Goal: Information Seeking & Learning: Compare options

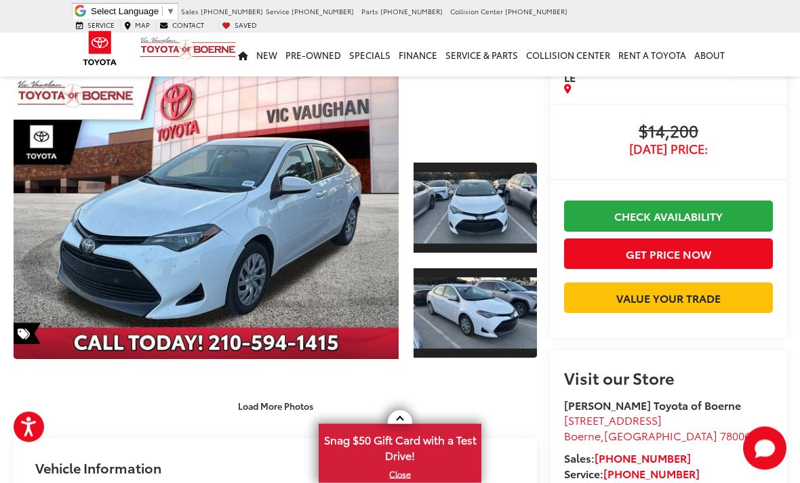
scroll to position [54, 0]
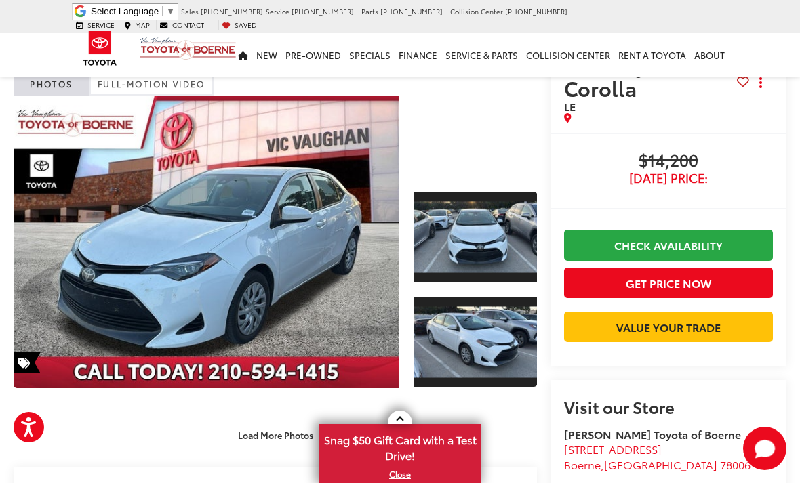
click at [493, 235] on link "Expand Photo 1" at bounding box center [475, 237] width 123 height 93
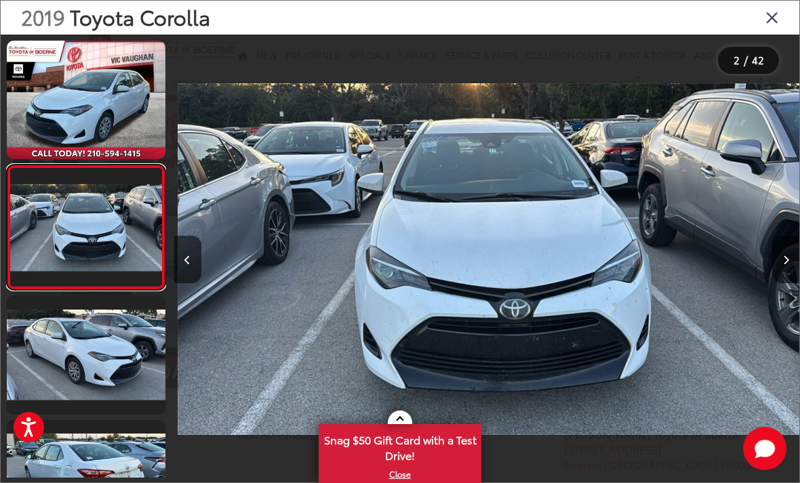
scroll to position [0, 625]
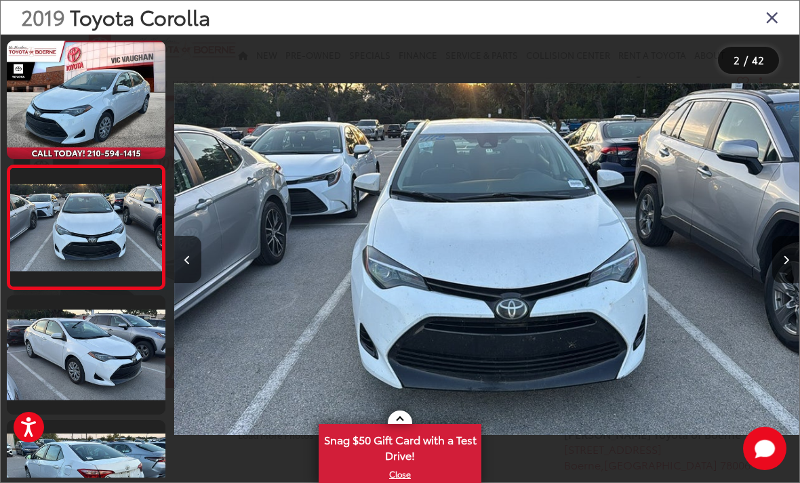
click at [79, 104] on link at bounding box center [86, 100] width 159 height 119
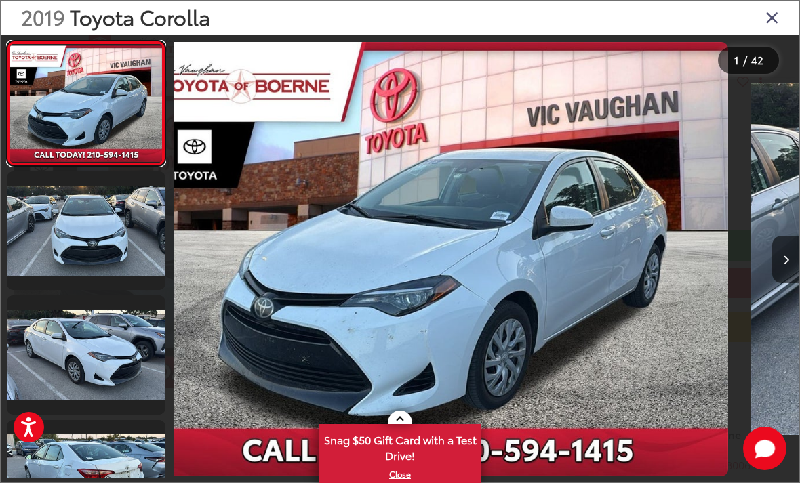
scroll to position [0, 0]
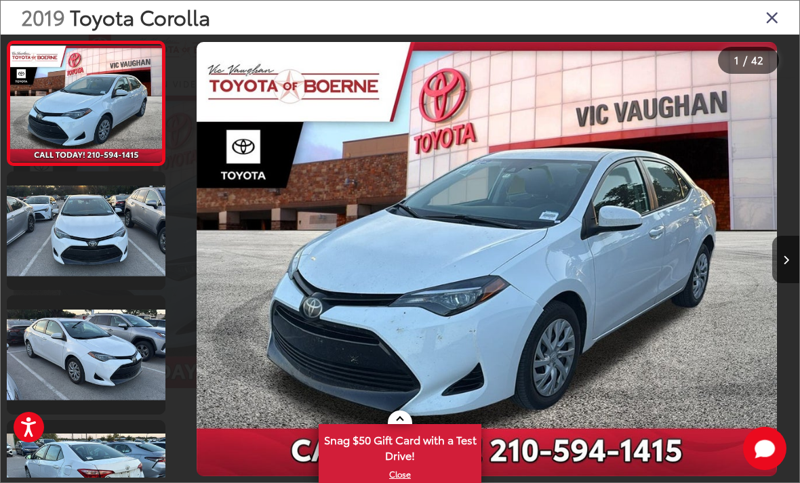
click at [783, 2] on div "2019 Toyota Corolla" at bounding box center [400, 18] width 799 height 34
click at [775, 14] on icon "Close gallery" at bounding box center [772, 17] width 14 height 18
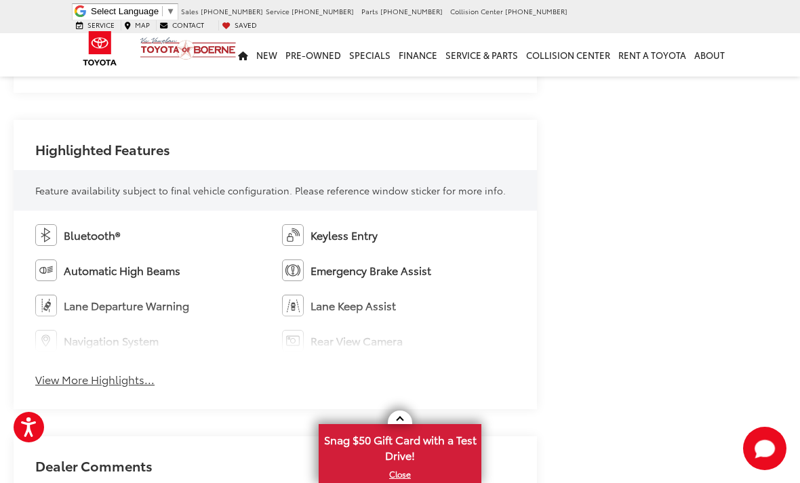
scroll to position [715, 0]
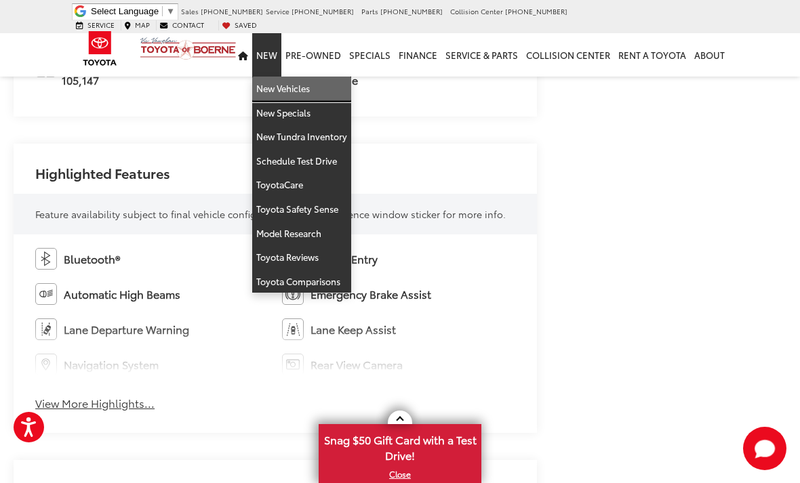
click at [303, 86] on link "New Vehicles" at bounding box center [301, 89] width 99 height 24
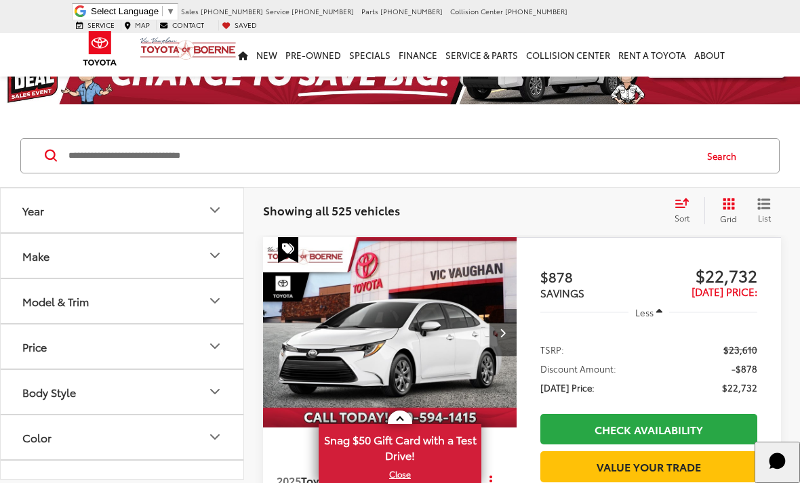
click at [221, 299] on icon "Model & Trim" at bounding box center [215, 301] width 16 height 16
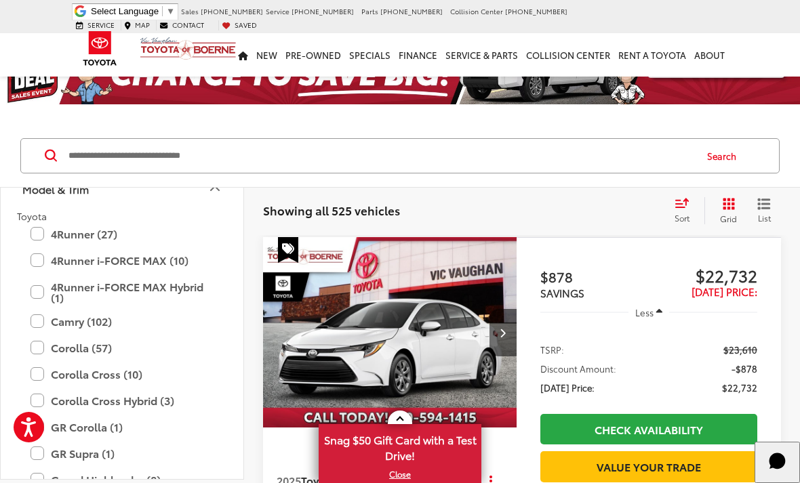
click at [37, 353] on label "Corolla (57)" at bounding box center [122, 348] width 183 height 24
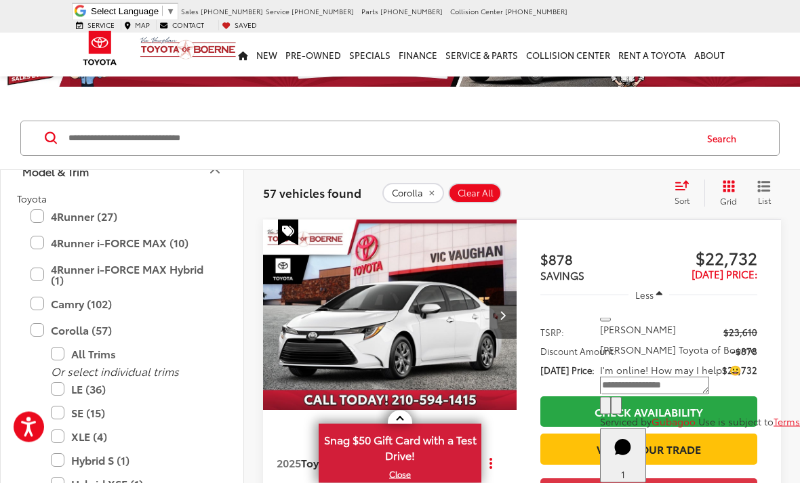
scroll to position [84, 0]
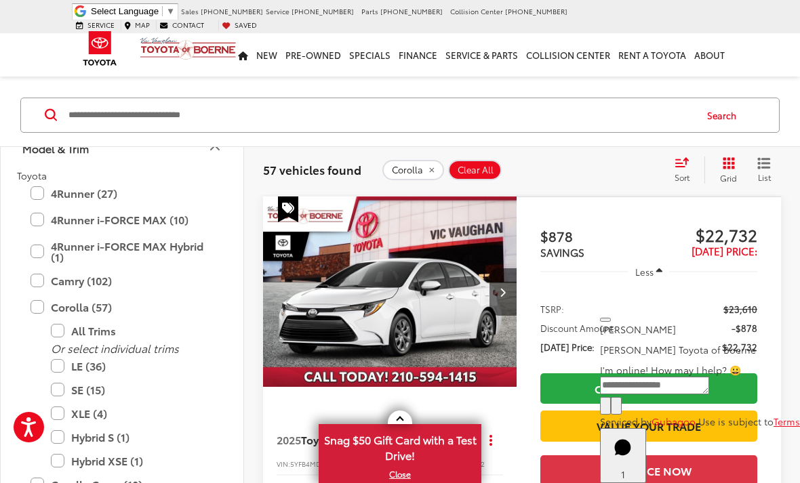
click at [62, 363] on label "LE (36)" at bounding box center [132, 367] width 163 height 24
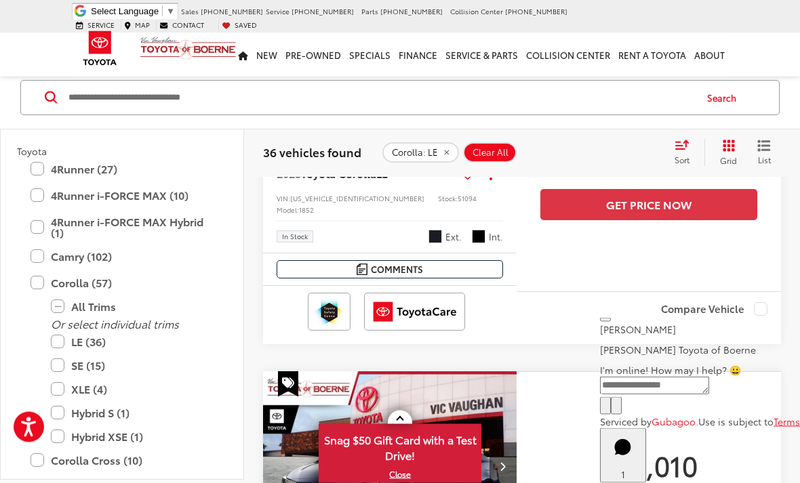
scroll to position [780, 0]
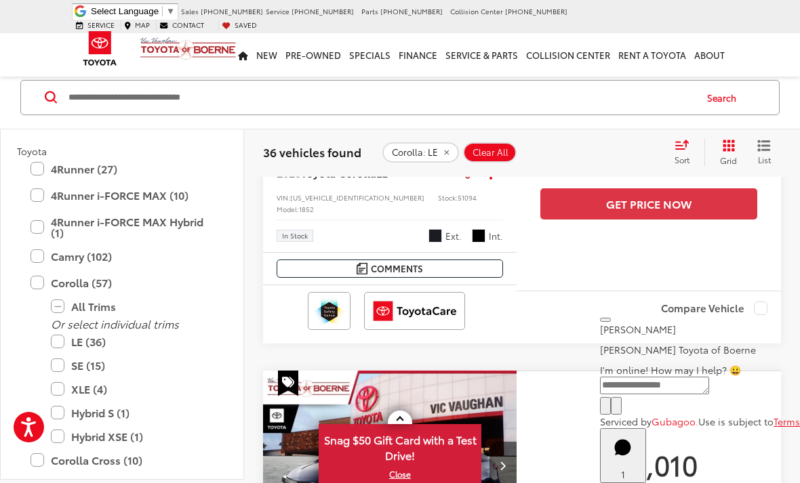
click at [59, 337] on label "LE (36)" at bounding box center [132, 342] width 163 height 24
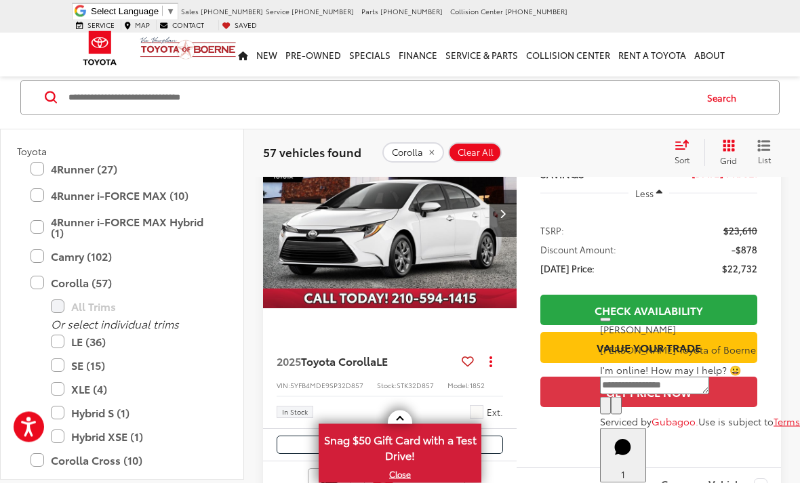
scroll to position [194, 0]
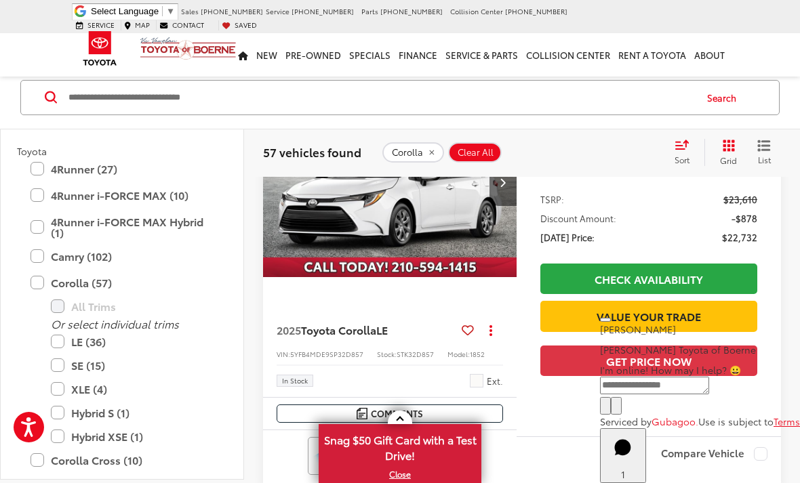
click at [39, 279] on label "Corolla (57)" at bounding box center [122, 283] width 183 height 24
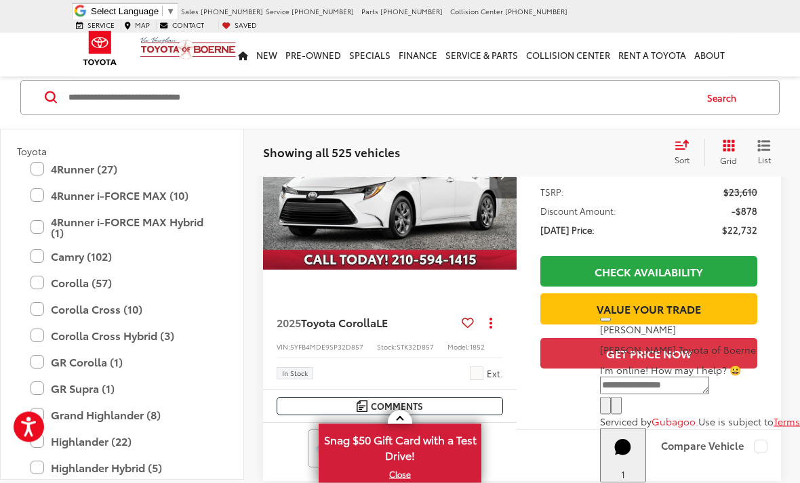
scroll to position [201, 0]
click at [39, 308] on label "Corolla Cross (10)" at bounding box center [122, 310] width 183 height 24
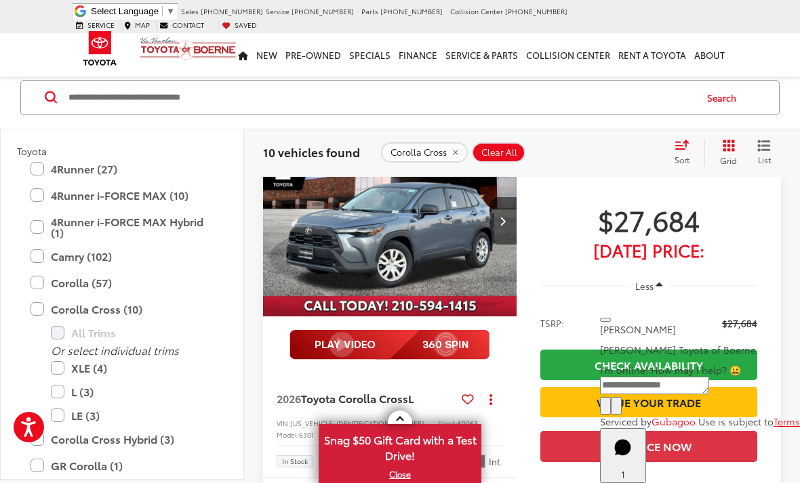
scroll to position [624, 0]
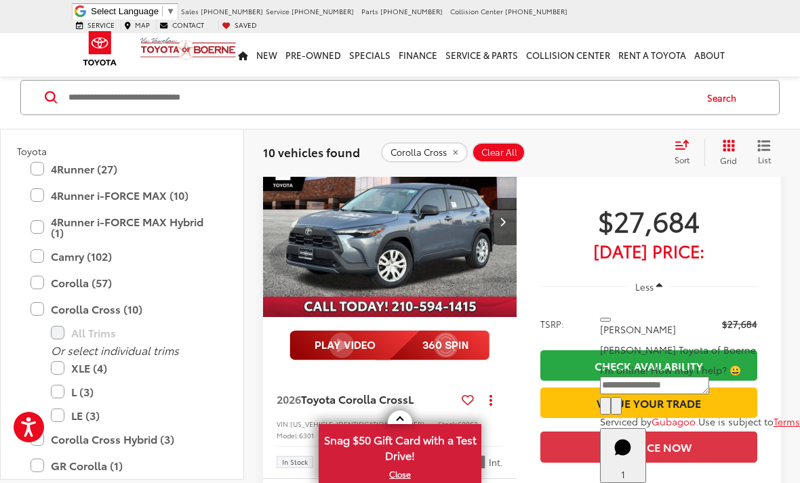
click at [503, 226] on icon "Next image" at bounding box center [503, 221] width 6 height 9
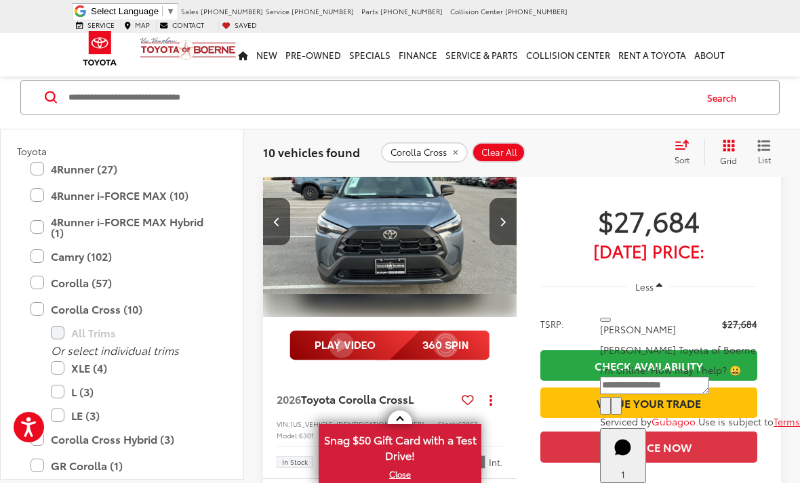
click at [502, 226] on icon "Next image" at bounding box center [503, 221] width 6 height 9
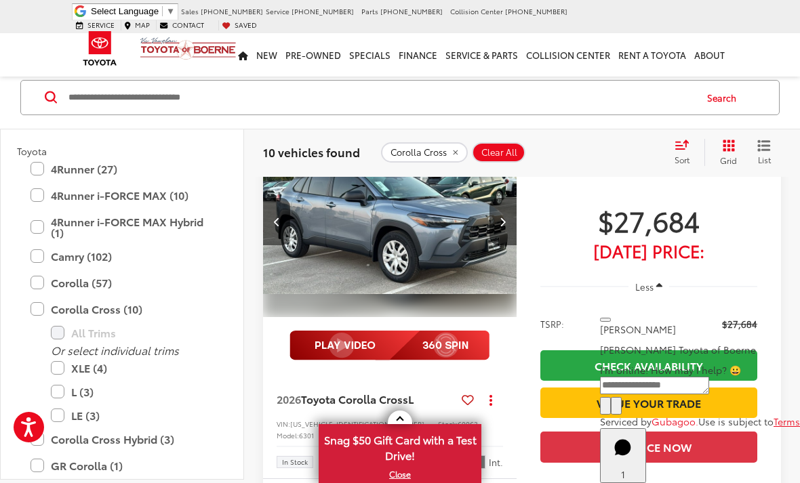
click at [498, 245] on button "Next image" at bounding box center [502, 221] width 27 height 47
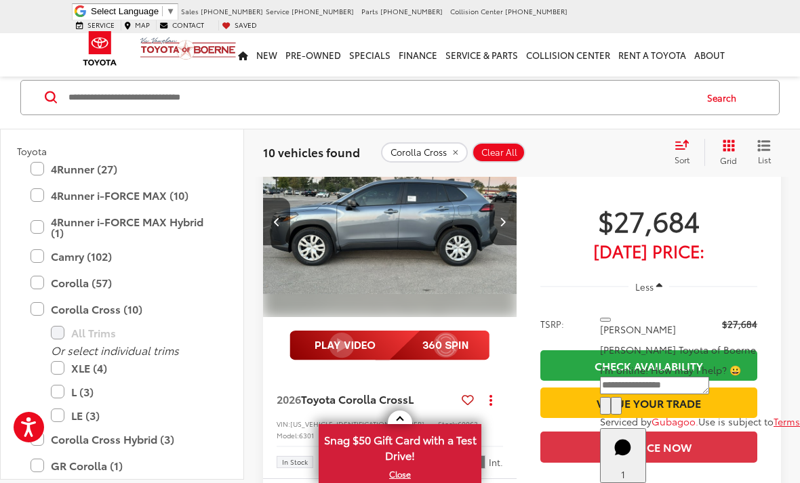
click at [501, 245] on button "Next image" at bounding box center [502, 221] width 27 height 47
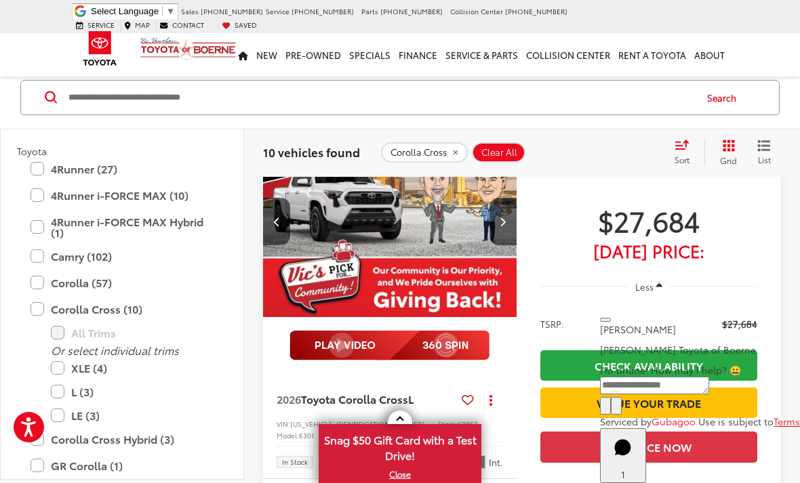
click at [498, 245] on button "Next image" at bounding box center [502, 221] width 27 height 47
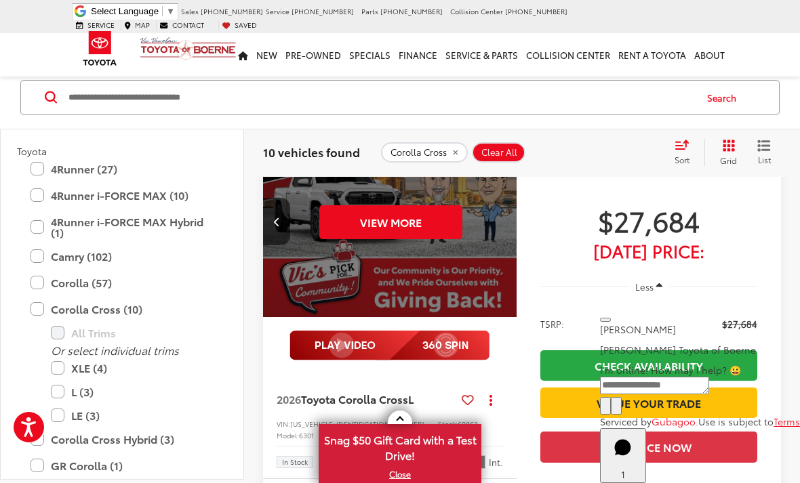
scroll to position [0, 1278]
click at [268, 245] on button "Previous image" at bounding box center [276, 221] width 27 height 47
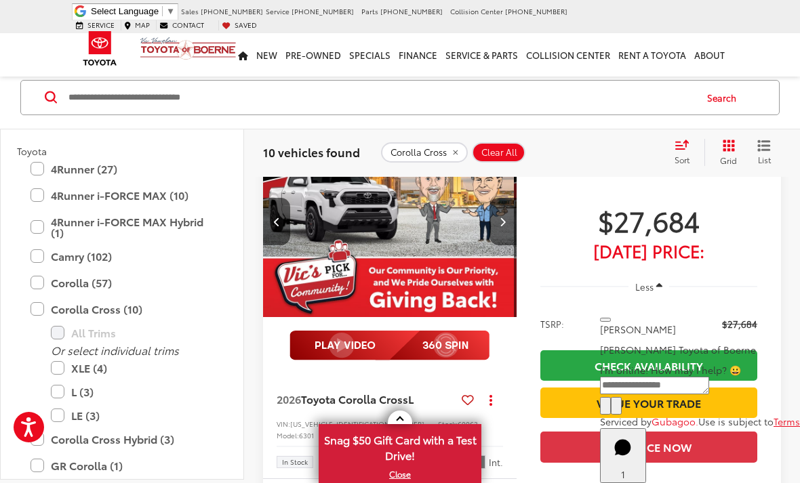
scroll to position [0, 1022]
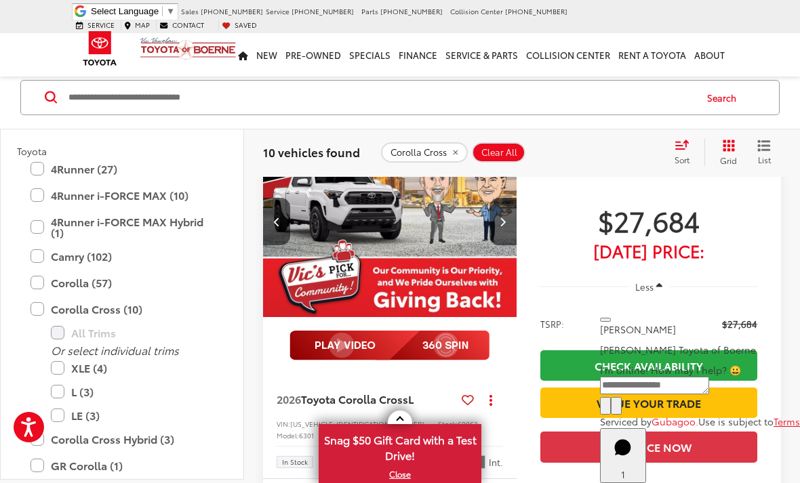
click at [499, 245] on button "Next image" at bounding box center [502, 221] width 27 height 47
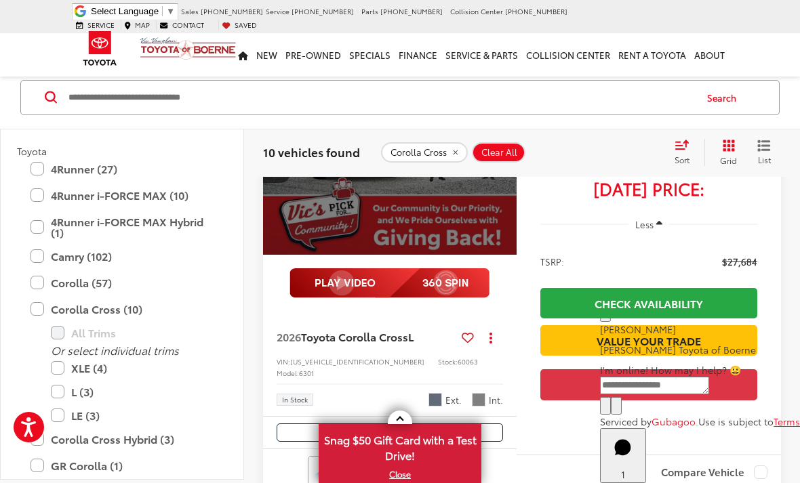
scroll to position [687, 0]
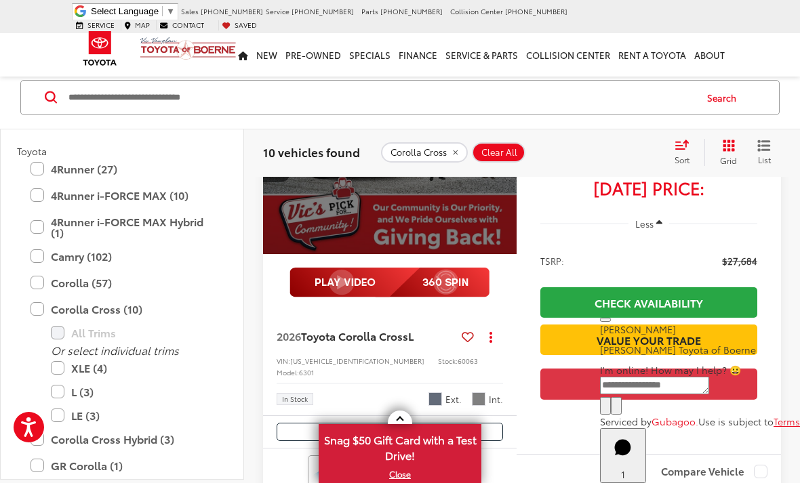
click at [405, 298] on img at bounding box center [389, 283] width 200 height 30
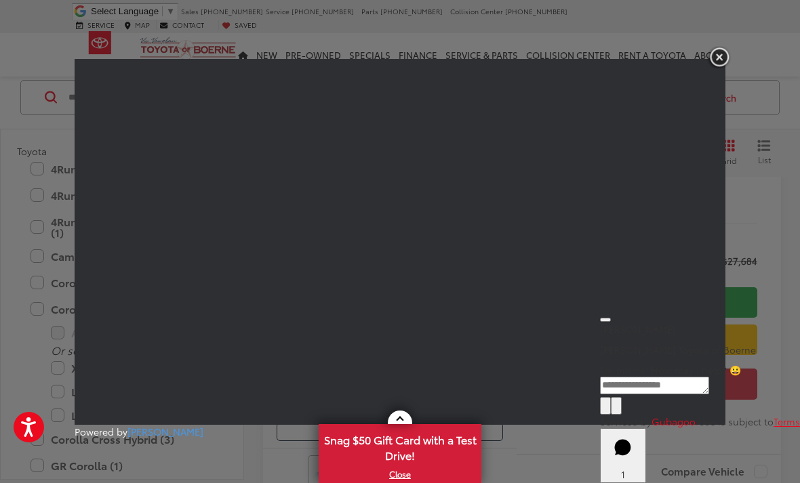
click at [722, 68] on img "button" at bounding box center [719, 57] width 24 height 22
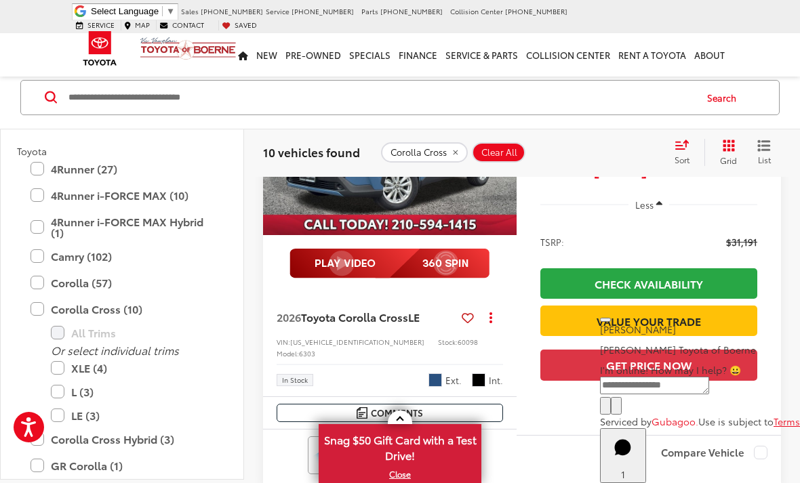
scroll to position [1629, 0]
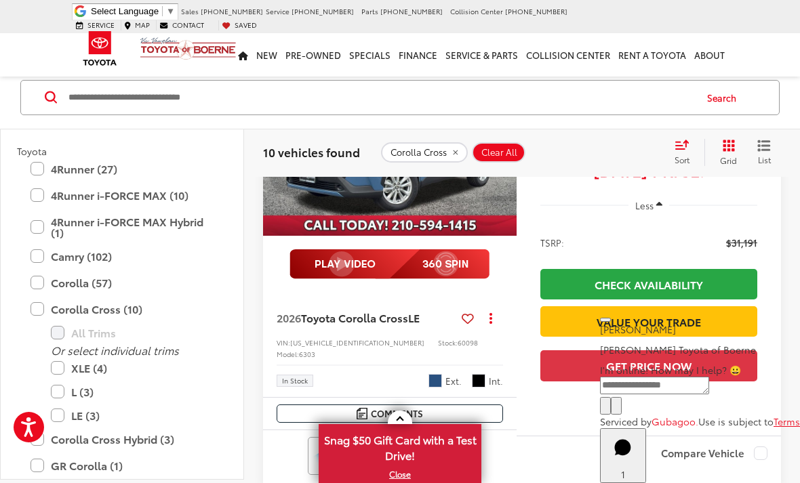
click at [498, 164] on button "Next image" at bounding box center [502, 140] width 27 height 47
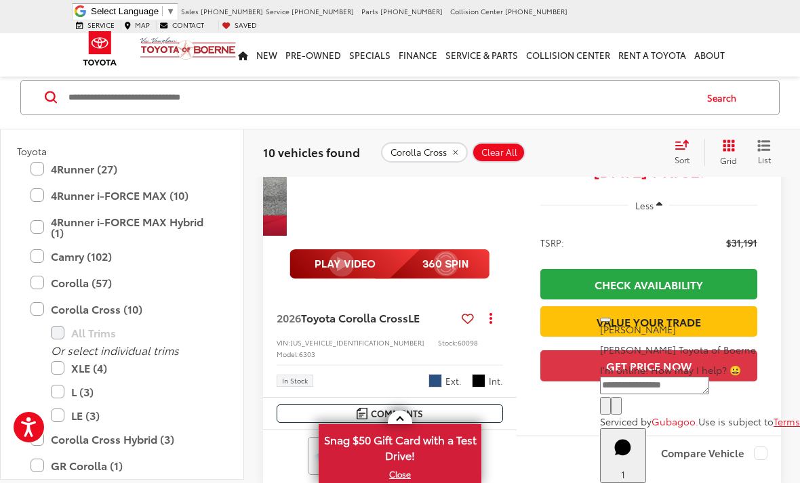
scroll to position [0, 256]
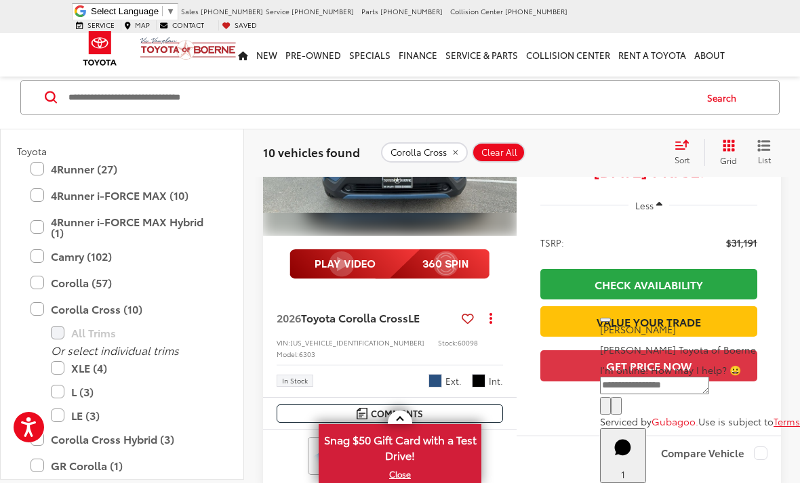
click at [506, 164] on button "Next image" at bounding box center [502, 140] width 27 height 47
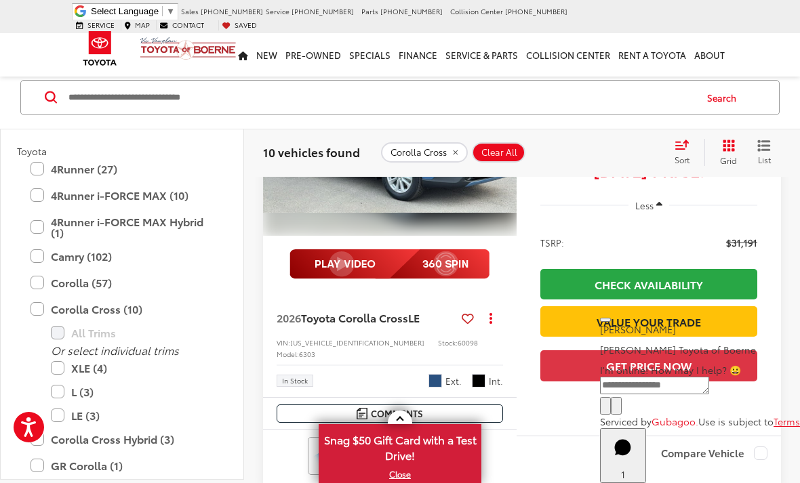
scroll to position [0, 511]
click at [438, 279] on img at bounding box center [389, 264] width 200 height 30
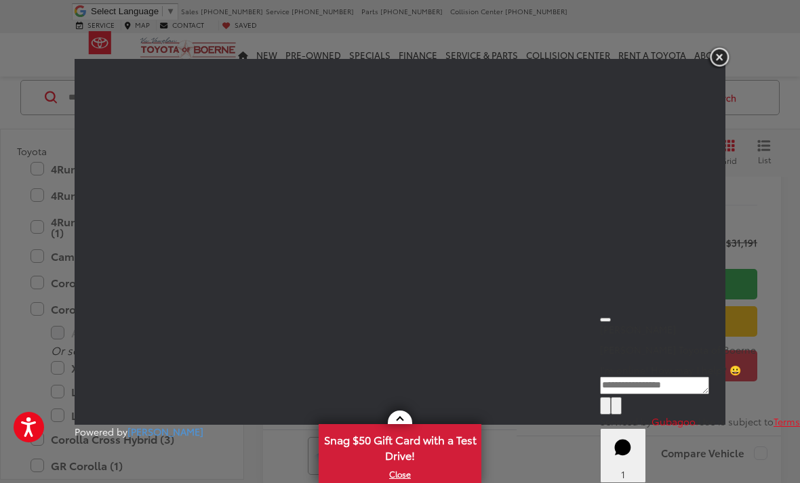
click at [721, 57] on img "button" at bounding box center [719, 57] width 24 height 22
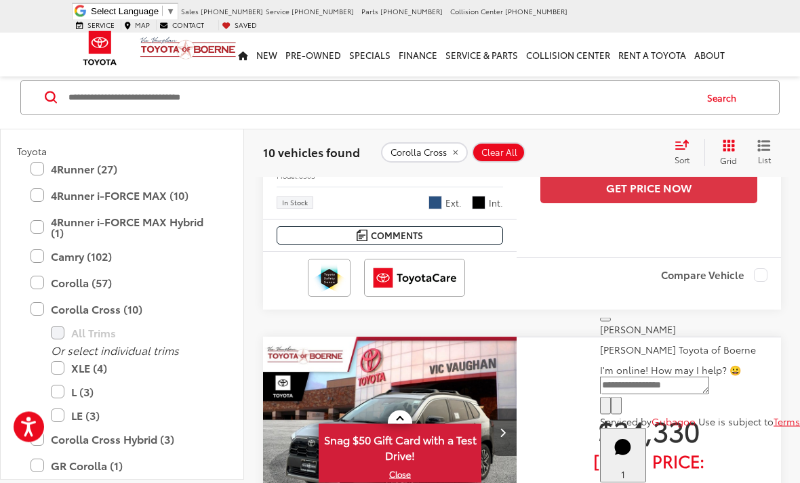
scroll to position [1808, 0]
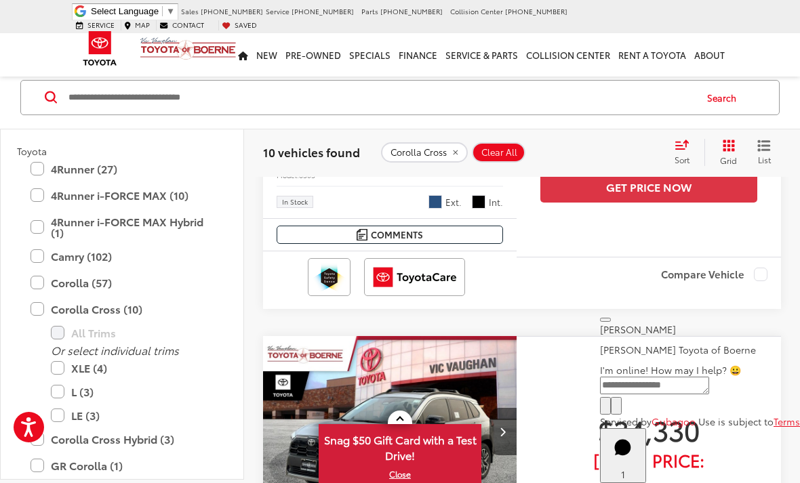
click at [487, 151] on button "Actions" at bounding box center [491, 139] width 24 height 24
click at [504, 100] on div at bounding box center [389, 86] width 233 height 30
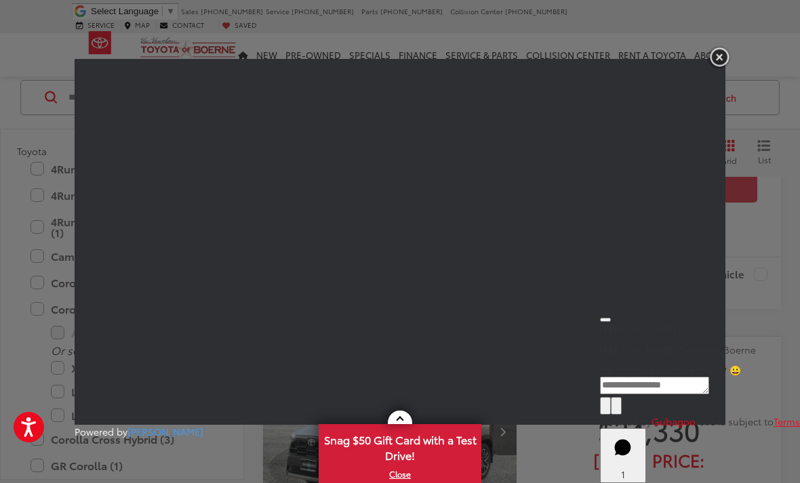
click at [722, 68] on img "button" at bounding box center [719, 57] width 24 height 22
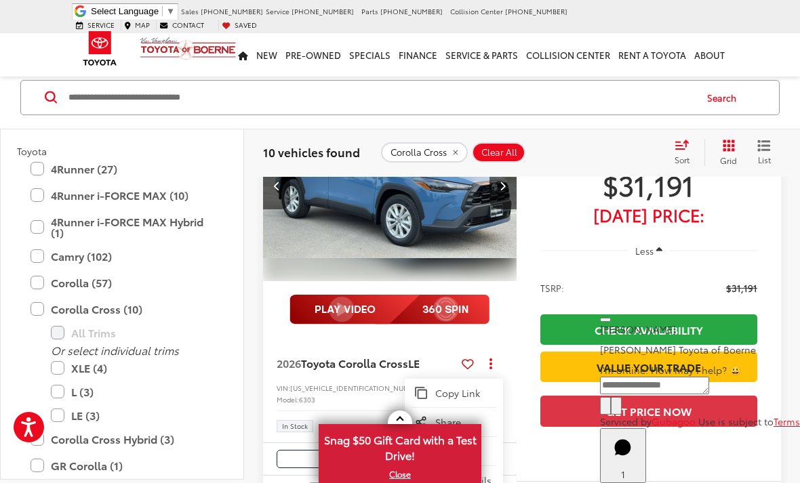
scroll to position [1589, 0]
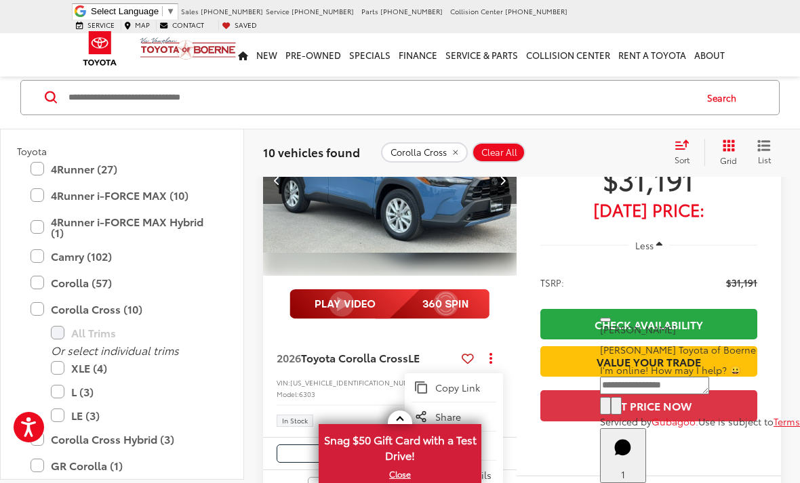
click at [434, 277] on img "2026 Toyota Corolla Cross LE 2" at bounding box center [390, 181] width 256 height 192
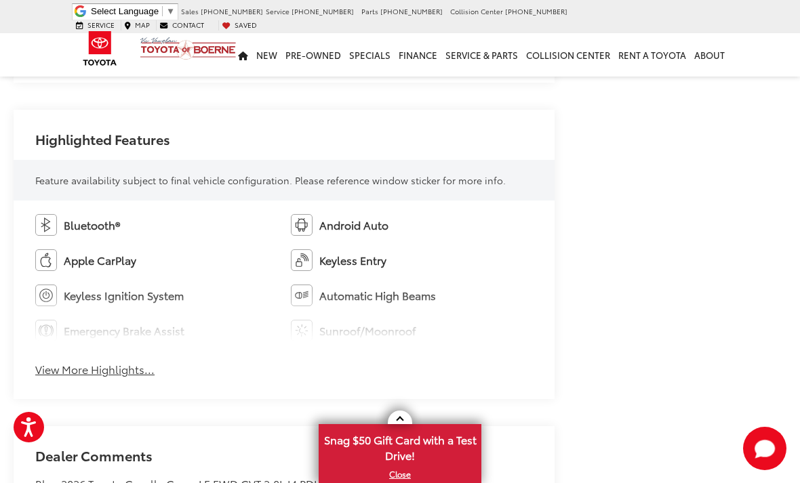
scroll to position [781, 0]
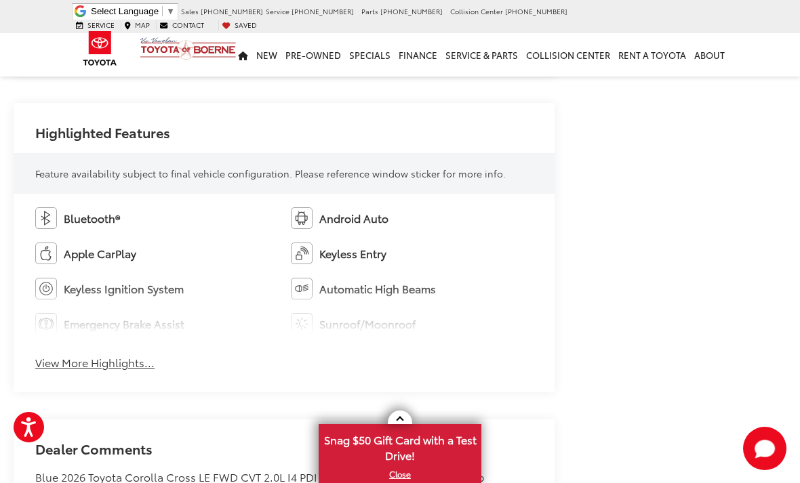
click at [127, 355] on button "View More Highlights..." at bounding box center [94, 363] width 119 height 16
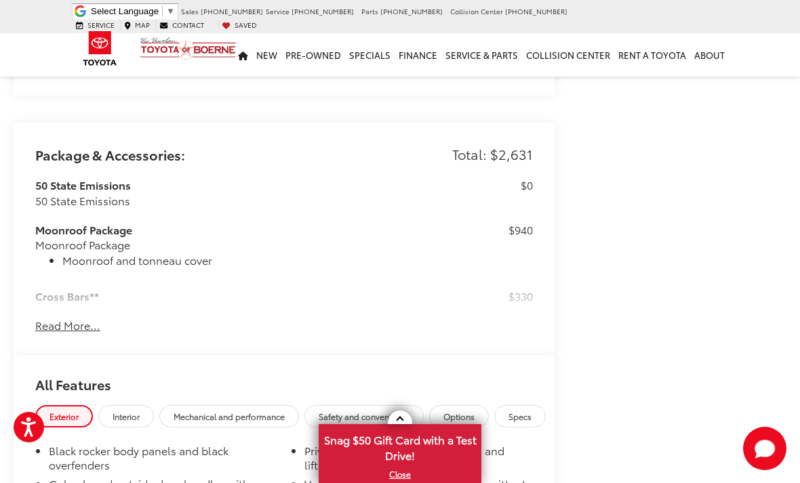
scroll to position [1556, 0]
click at [77, 317] on button "Read More..." at bounding box center [67, 325] width 65 height 16
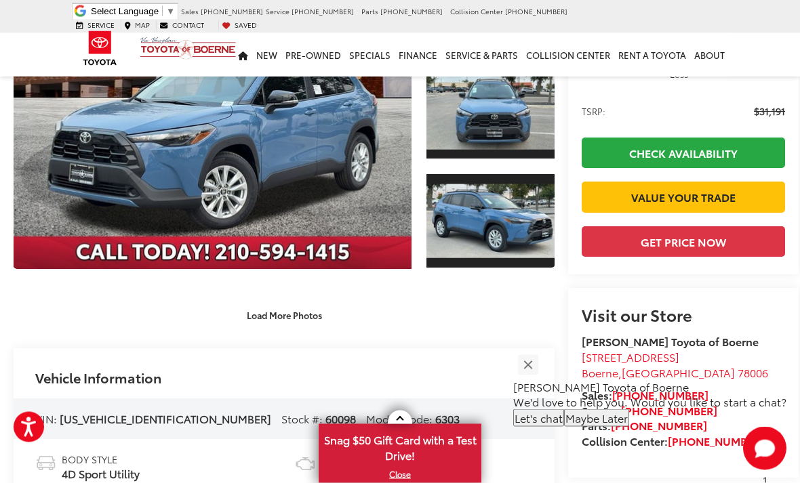
scroll to position [184, 0]
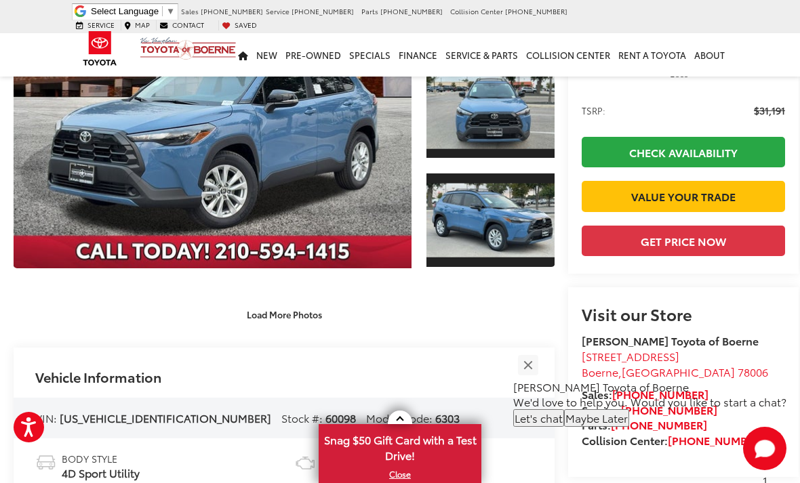
click at [494, 113] on link "Expand Photo 1" at bounding box center [490, 112] width 128 height 96
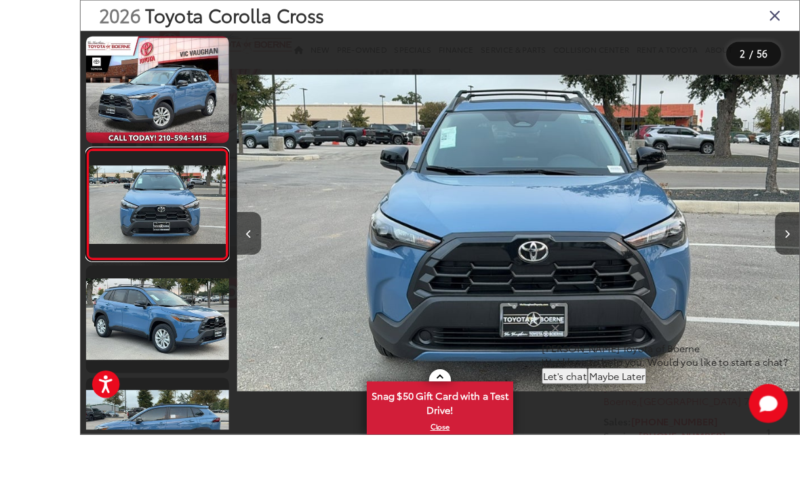
scroll to position [191, 0]
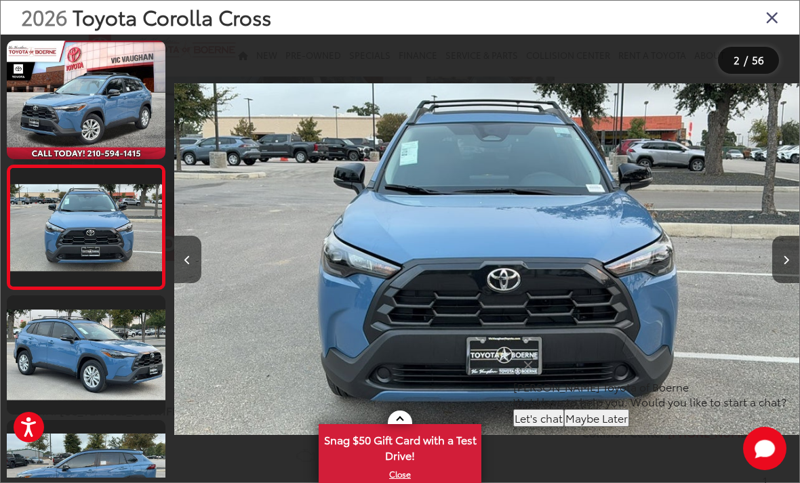
click at [777, 17] on icon "Close gallery" at bounding box center [772, 17] width 14 height 18
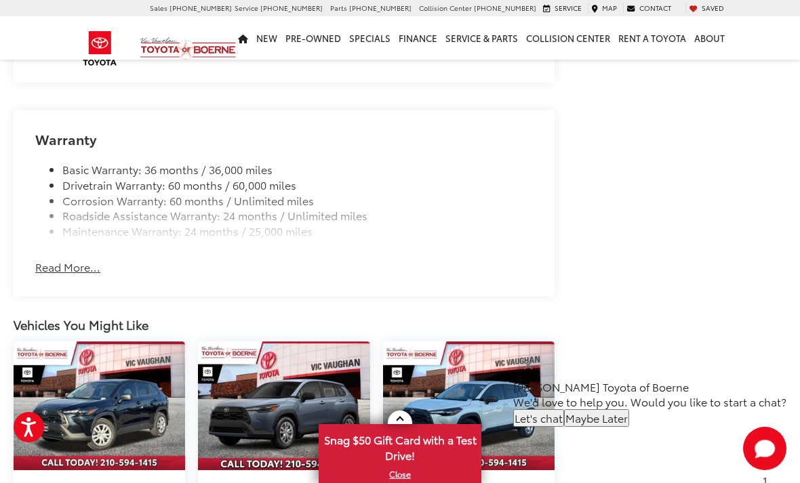
scroll to position [2516, 0]
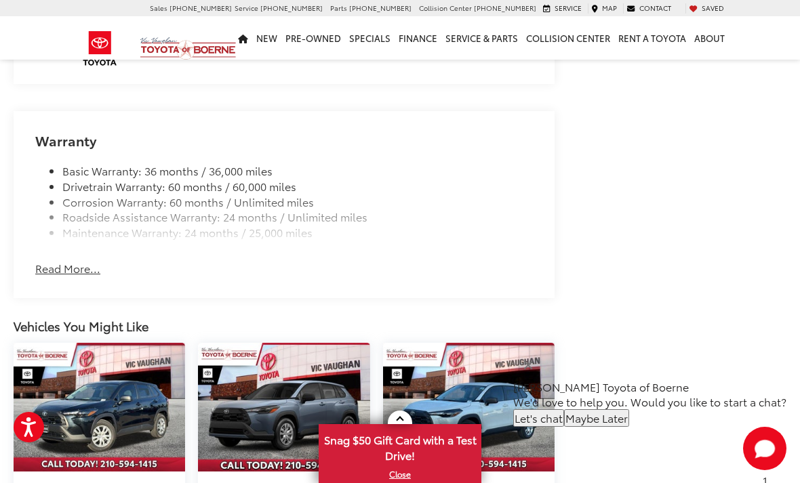
click at [90, 261] on button "Read More..." at bounding box center [67, 269] width 65 height 16
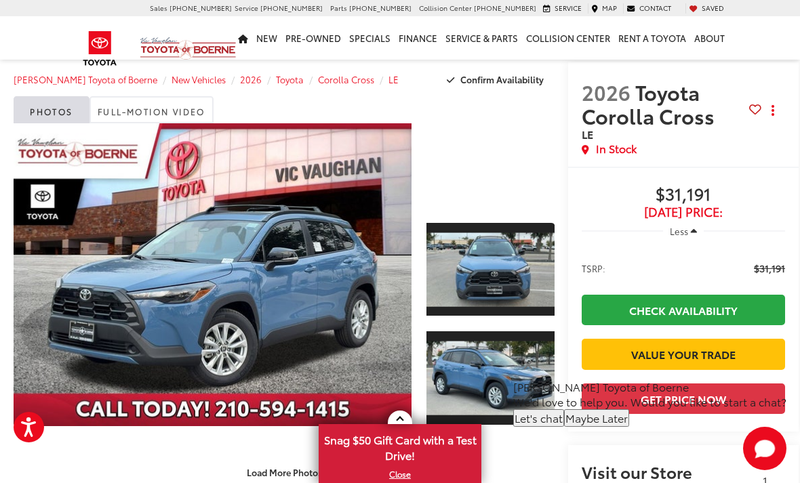
scroll to position [0, 0]
